Goal: Information Seeking & Learning: Learn about a topic

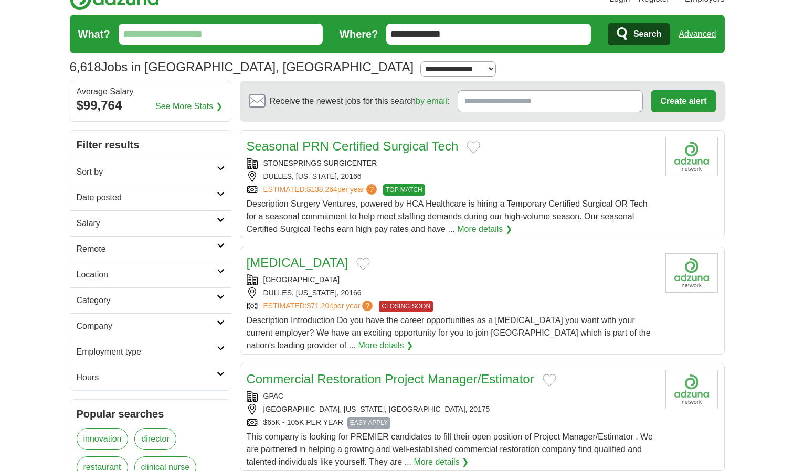
scroll to position [16, 0]
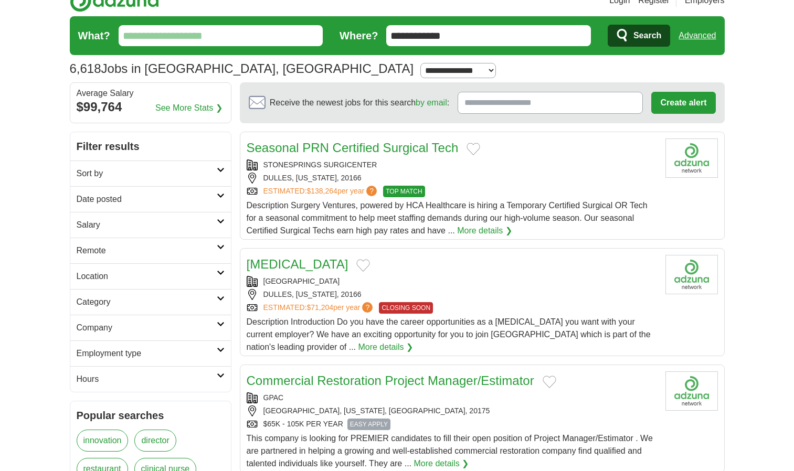
click at [214, 30] on input "What?" at bounding box center [221, 35] width 205 height 21
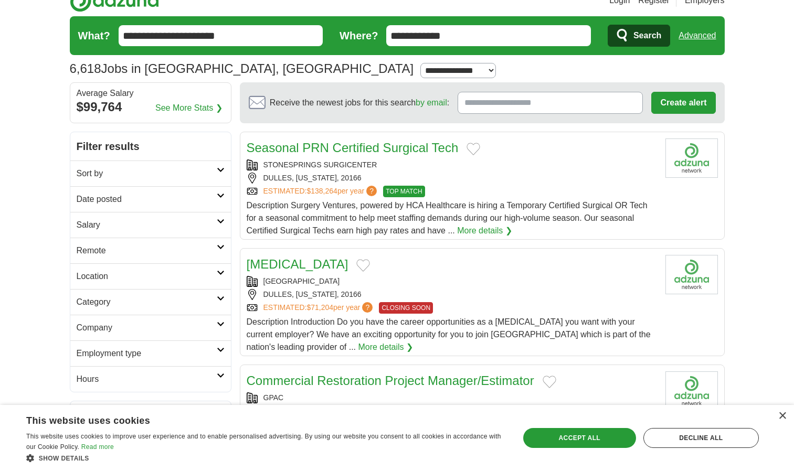
type input "**********"
click at [637, 36] on span "Search" at bounding box center [648, 35] width 28 height 21
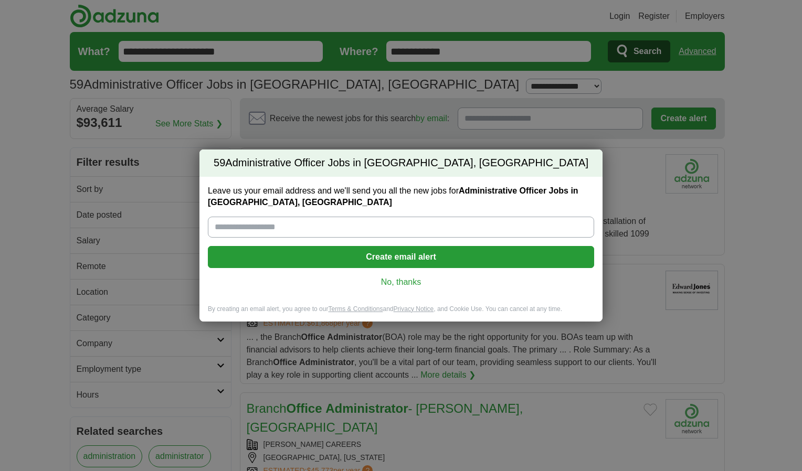
click at [417, 277] on link "No, thanks" at bounding box center [401, 283] width 370 height 12
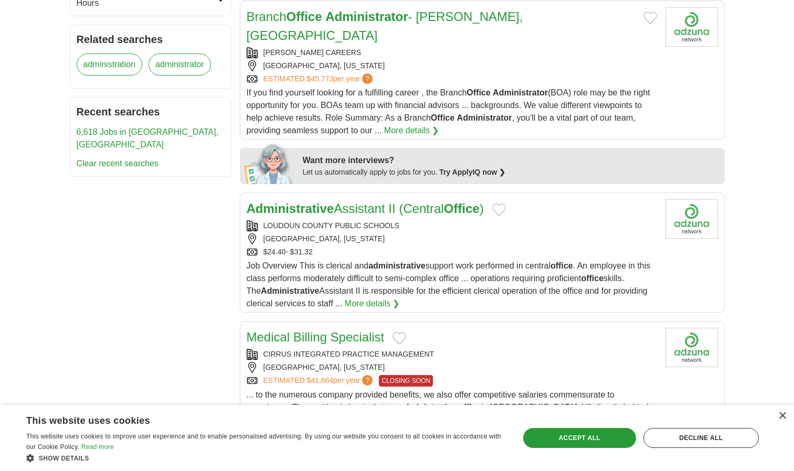
scroll to position [396, 0]
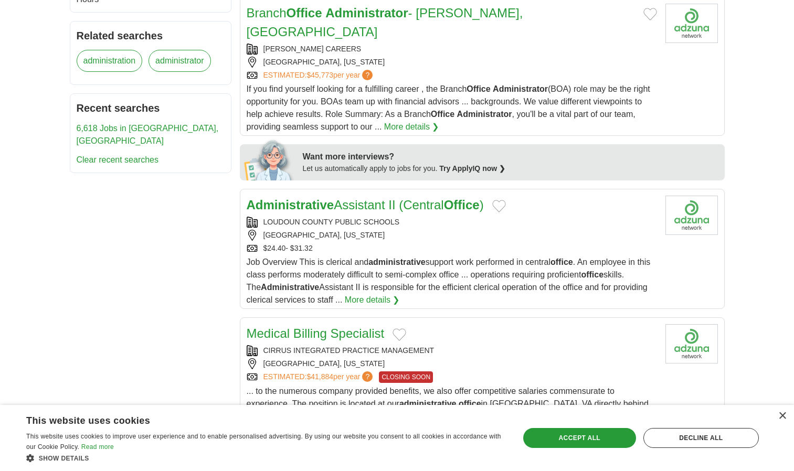
click at [392, 198] on link "Administrative Assistant II (Central Office )" at bounding box center [365, 205] width 237 height 14
